Goal: Download file/media

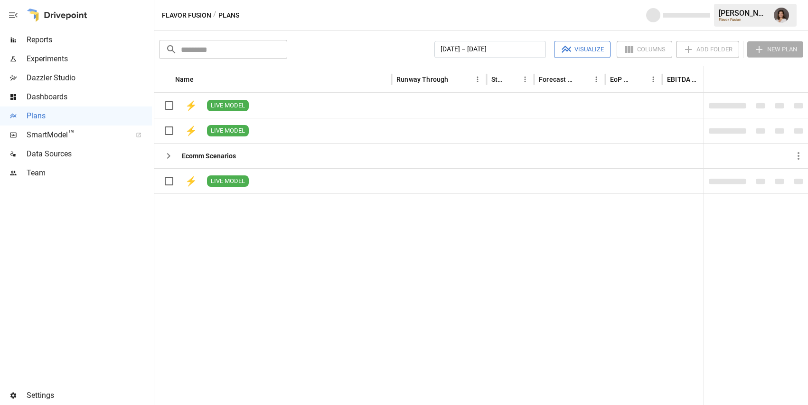
click at [95, 35] on span "Reports" at bounding box center [89, 39] width 125 height 11
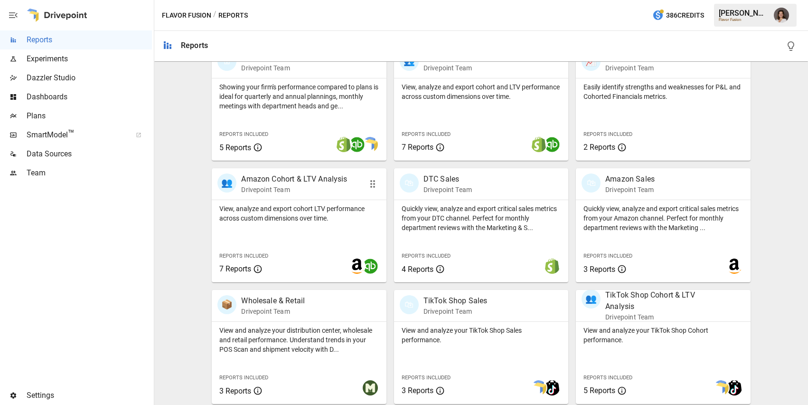
scroll to position [331, 0]
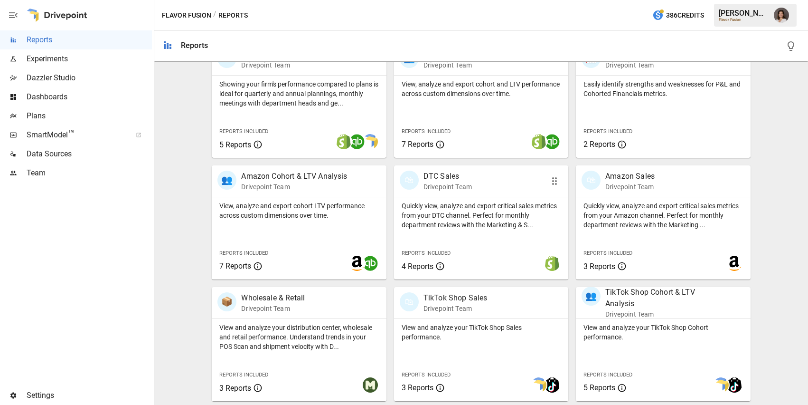
click at [467, 197] on div "Quickly view, analyze and export critical sales metrics from your DTC channel. …" at bounding box center [481, 213] width 174 height 32
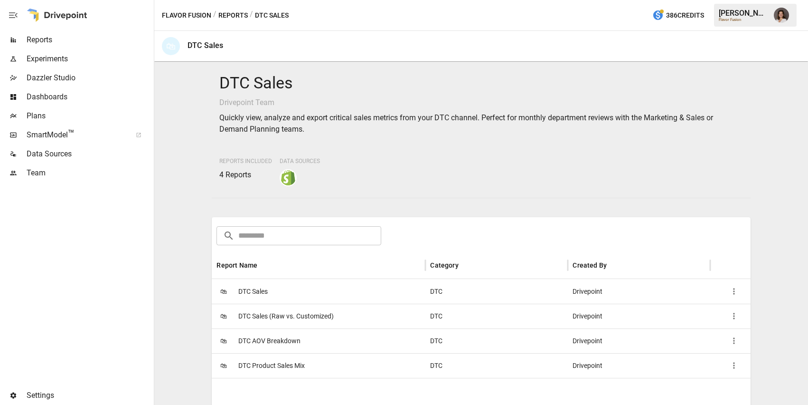
click at [352, 296] on div "🛍 DTC Sales" at bounding box center [319, 291] width 214 height 25
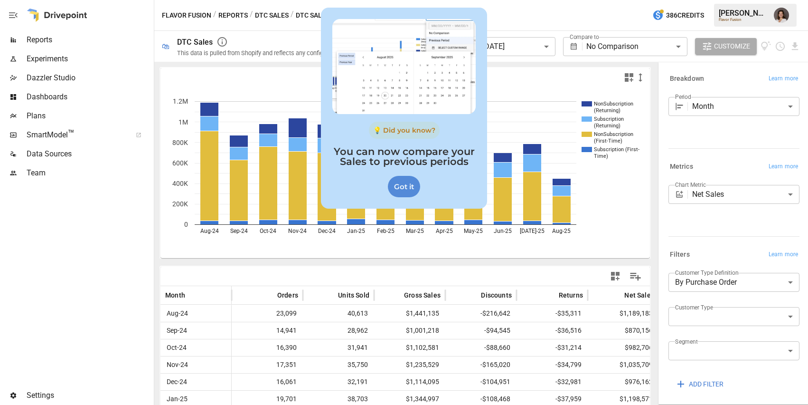
click at [406, 190] on div "Got it" at bounding box center [404, 186] width 32 height 21
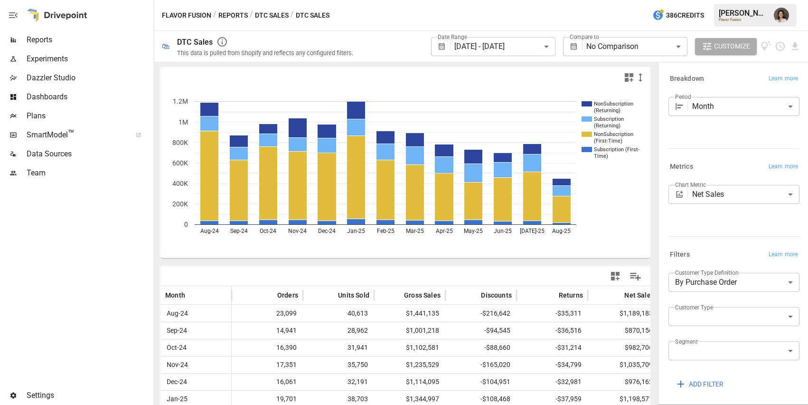
click at [631, 0] on body "**********" at bounding box center [404, 0] width 808 height 0
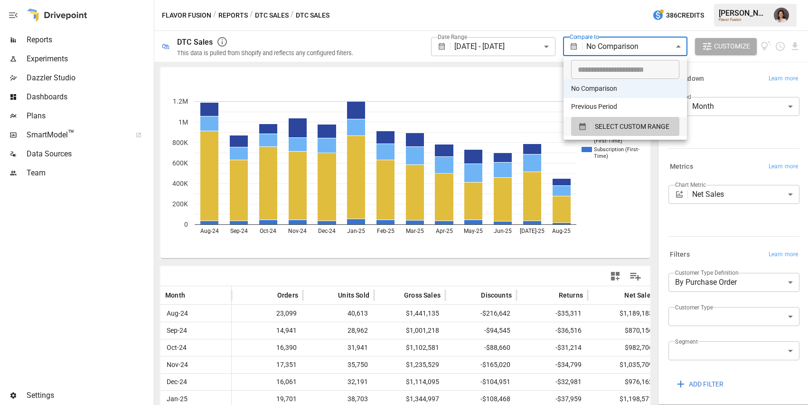
click at [602, 19] on div at bounding box center [404, 202] width 808 height 405
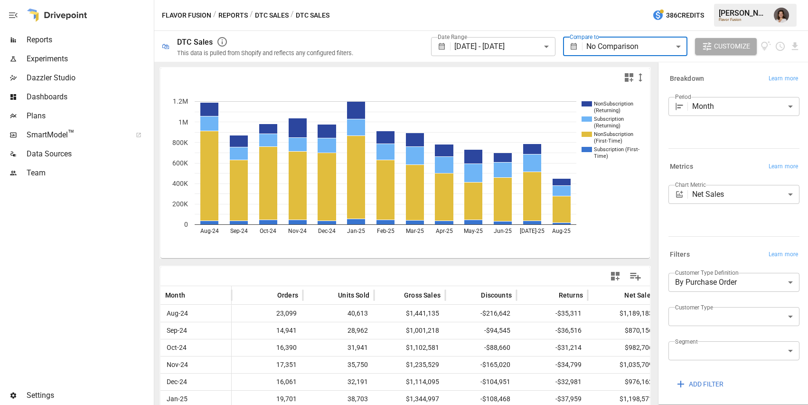
click at [602, 19] on div "Flavor Fusion / Reports / DTC Sales / DTC Sales 386 Credits [PERSON_NAME] Flavo…" at bounding box center [481, 15] width 654 height 30
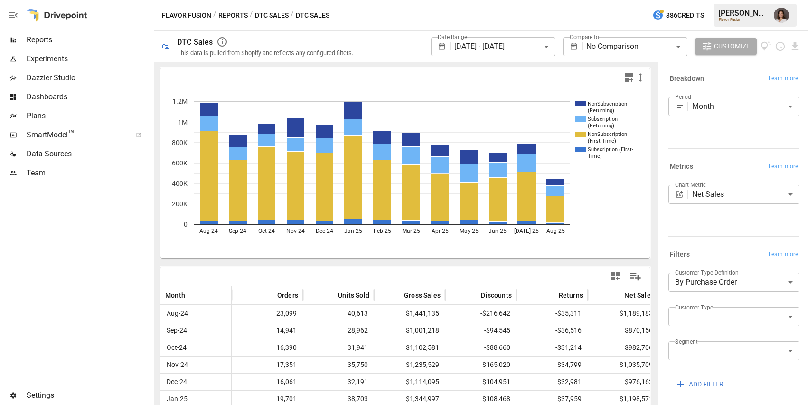
click at [102, 26] on div at bounding box center [76, 15] width 152 height 30
click at [101, 38] on span "Reports" at bounding box center [89, 39] width 125 height 11
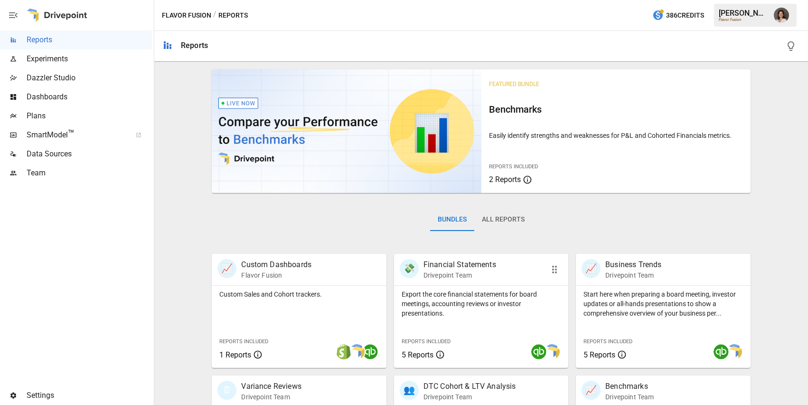
click at [474, 324] on div "Export the core financial statements for board meetings, accounting reviews or …" at bounding box center [481, 326] width 174 height 82
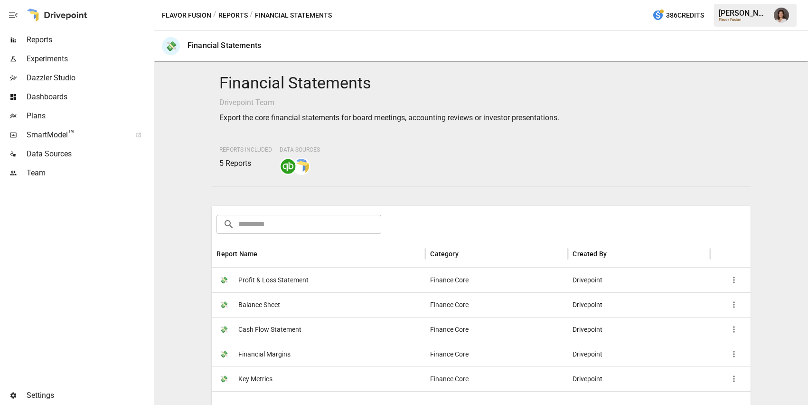
click at [405, 282] on div "💸 Profit & Loss Statement" at bounding box center [319, 279] width 214 height 25
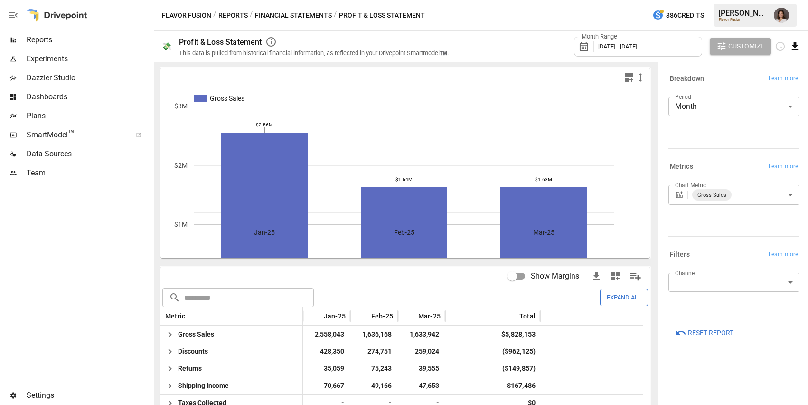
click at [792, 47] on icon "Download report" at bounding box center [795, 46] width 11 height 11
click at [518, 52] on div at bounding box center [404, 202] width 808 height 405
click at [227, 13] on button "Reports" at bounding box center [232, 15] width 29 height 12
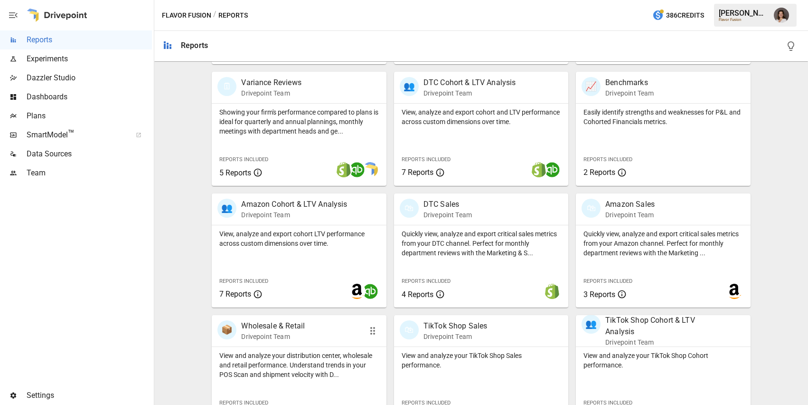
scroll to position [247, 0]
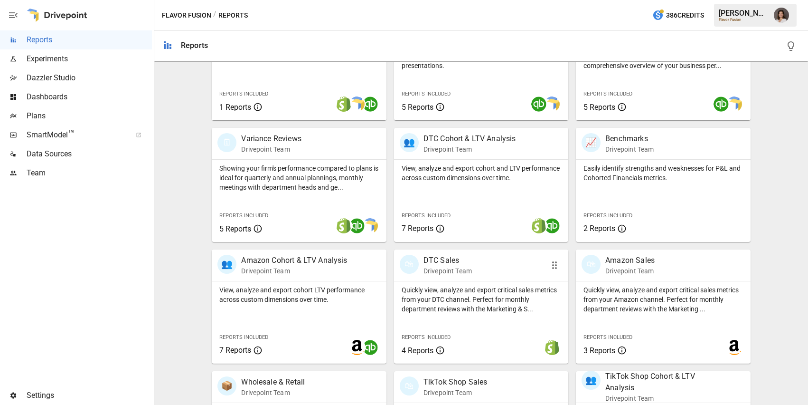
click at [454, 288] on p "Quickly view, analyze and export critical sales metrics from your DTC channel. …" at bounding box center [481, 299] width 159 height 28
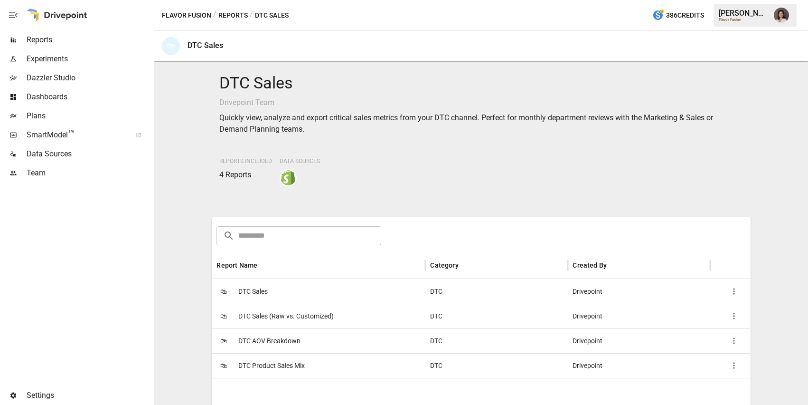
click at [296, 299] on div "🛍 DTC Sales" at bounding box center [319, 291] width 214 height 25
